Goal: Task Accomplishment & Management: Use online tool/utility

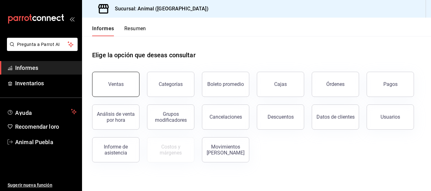
click at [116, 87] on button "Ventas" at bounding box center [115, 84] width 47 height 25
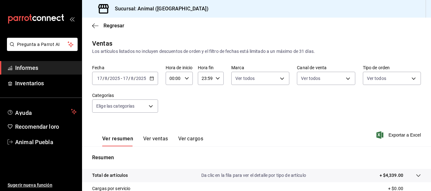
click at [149, 77] on icon "button" at bounding box center [151, 78] width 4 height 4
click at [152, 79] on icon "button" at bounding box center [151, 78] width 4 height 4
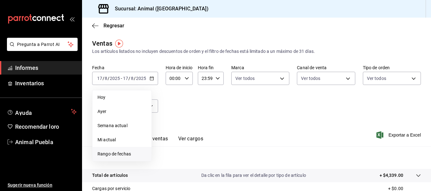
click at [122, 156] on font "Rango de fechas" at bounding box center [113, 154] width 33 height 5
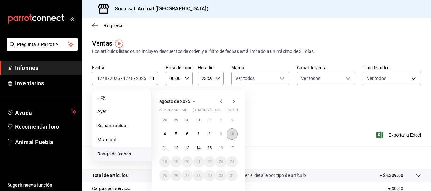
click at [232, 136] on font "10" at bounding box center [232, 134] width 4 height 4
click at [234, 147] on button "17" at bounding box center [231, 147] width 11 height 11
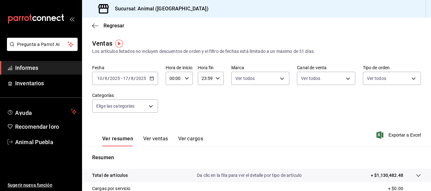
click at [173, 79] on input "00:00" at bounding box center [173, 78] width 16 height 13
click at [174, 100] on button "05" at bounding box center [171, 94] width 11 height 13
type input "05:00"
click at [202, 80] on div at bounding box center [215, 95] width 431 height 191
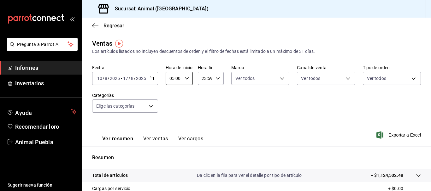
click at [204, 80] on input "23:59" at bounding box center [205, 78] width 15 height 13
click at [204, 78] on div at bounding box center [215, 95] width 431 height 191
drag, startPoint x: 202, startPoint y: 78, endPoint x: 216, endPoint y: 79, distance: 14.6
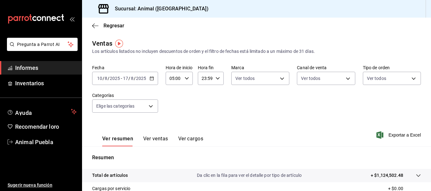
click at [216, 79] on div "23:59 Hora fin" at bounding box center [211, 78] width 26 height 13
click at [210, 79] on div at bounding box center [215, 95] width 431 height 191
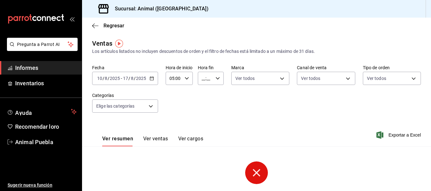
click at [203, 80] on input "__:__" at bounding box center [205, 78] width 15 height 13
click at [203, 102] on font "05" at bounding box center [203, 103] width 5 height 5
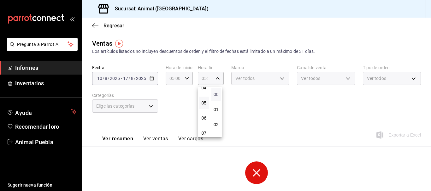
click at [214, 93] on font "00" at bounding box center [215, 94] width 5 height 5
type input "05:00"
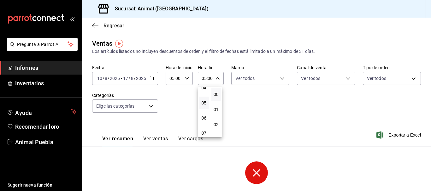
click at [154, 105] on div at bounding box center [215, 95] width 431 height 191
click at [152, 106] on body "Pregunta a Parrot AI Informes Inventarios Ayuda Recomendar loro Animal Puebla S…" at bounding box center [215, 95] width 431 height 191
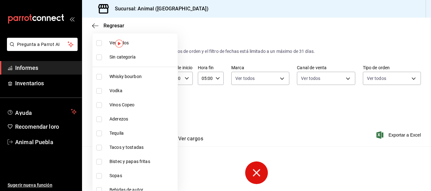
click at [104, 45] on li "Ver todos" at bounding box center [134, 43] width 85 height 14
click at [106, 59] on li "Sin categoría" at bounding box center [134, 57] width 85 height 14
type input "696422f3-042f-4992-a796-20cec1d2addd,ab2f2cdd-2d2d-455a-bd59-969ed93fbee5,5744a…"
checkbox input "true"
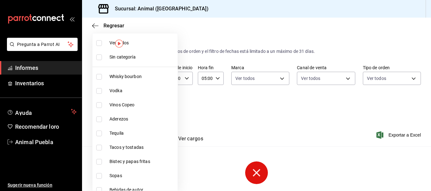
checkbox input "true"
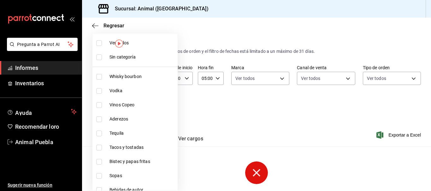
checkbox input "true"
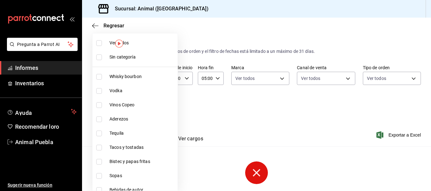
checkbox input "true"
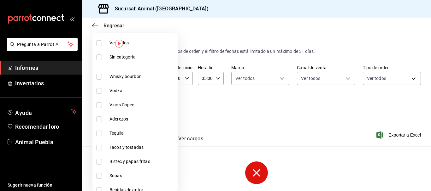
checkbox input "true"
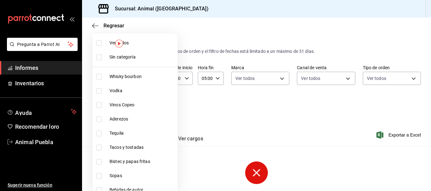
checkbox input "true"
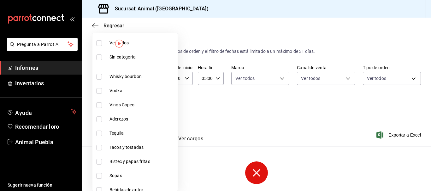
checkbox input "true"
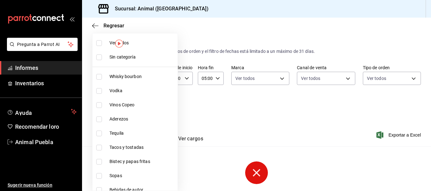
checkbox input "true"
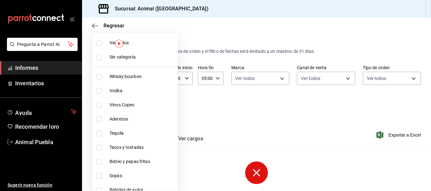
checkbox input "true"
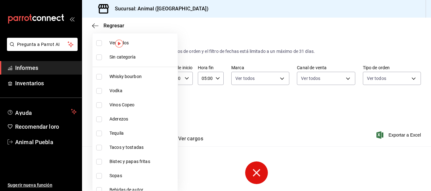
checkbox input "true"
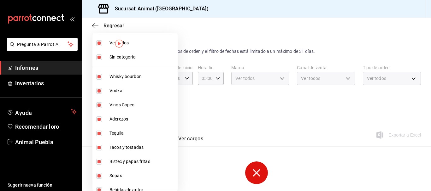
click at [270, 108] on div at bounding box center [215, 95] width 431 height 191
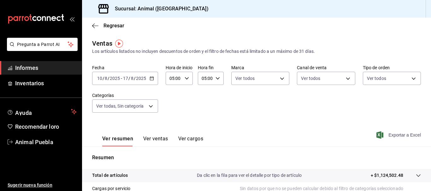
click at [391, 132] on span "Exportar a Excel" at bounding box center [398, 135] width 43 height 8
click at [151, 77] on icon "button" at bounding box center [151, 78] width 4 height 4
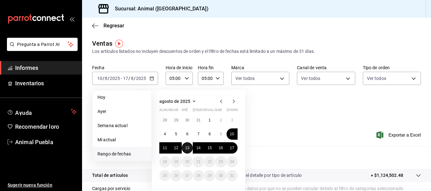
click at [190, 148] on button "13" at bounding box center [187, 147] width 11 height 11
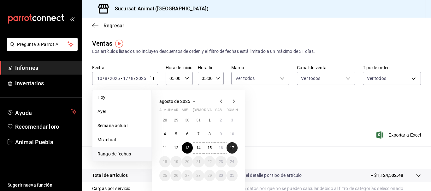
click at [228, 148] on button "17" at bounding box center [231, 147] width 11 height 11
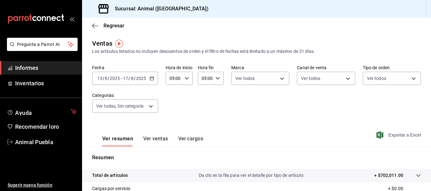
click at [391, 135] on font "Exportar a Excel" at bounding box center [404, 135] width 32 height 5
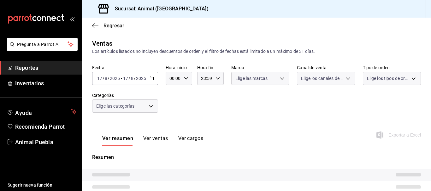
type input "06:00"
type input "05:00"
type input "696422f3-042f-4992-a796-20cec1d2addd,ab2f2cdd-2d2d-455a-bd59-969ed93fbee5,5744a…"
